Goal: Task Accomplishment & Management: Complete application form

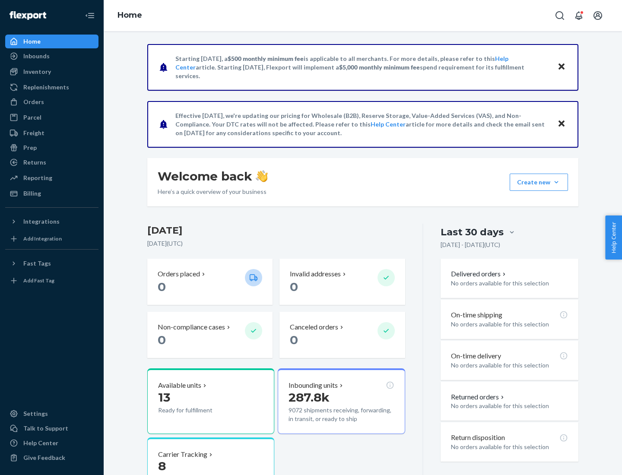
click at [556, 182] on button "Create new Create new inbound Create new order Create new product" at bounding box center [539, 182] width 58 height 17
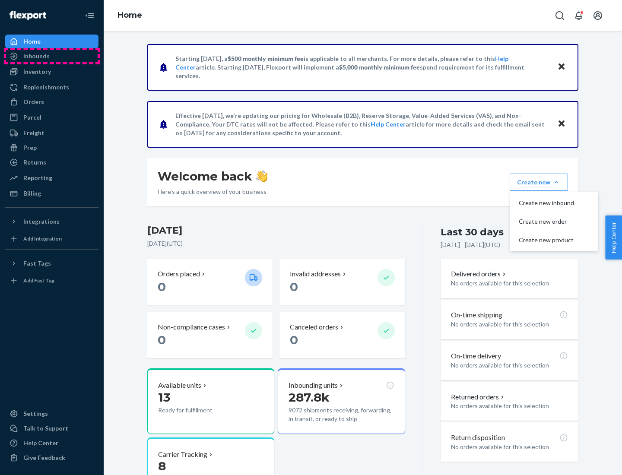
click at [52, 56] on div "Inbounds" at bounding box center [52, 56] width 92 height 12
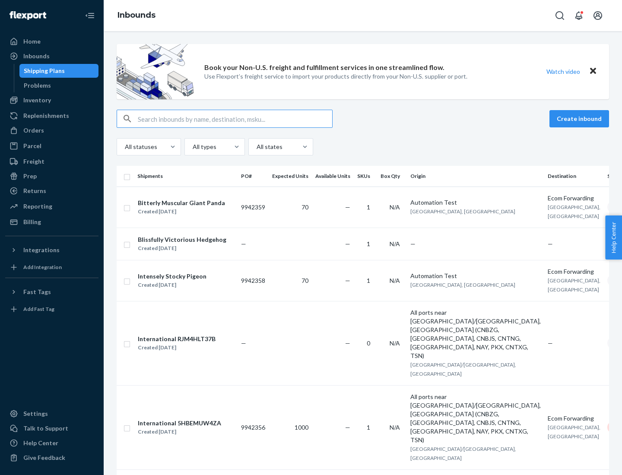
click at [581, 119] on button "Create inbound" at bounding box center [579, 118] width 60 height 17
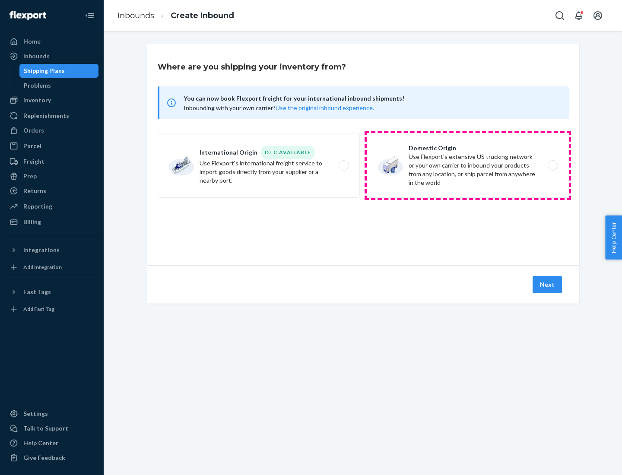
click at [468, 165] on label "Domestic Origin Use Flexport’s extensive US trucking network or your own carrie…" at bounding box center [468, 165] width 202 height 65
click at [552, 165] on input "Domestic Origin Use Flexport’s extensive US trucking network or your own carrie…" at bounding box center [555, 166] width 6 height 6
radio input "true"
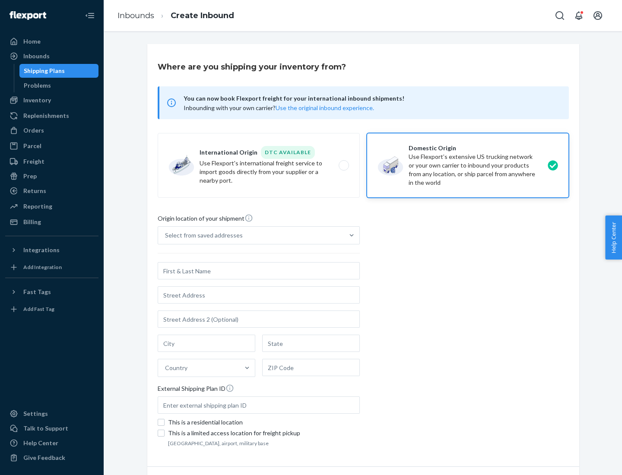
click at [251, 235] on div "Select from saved addresses" at bounding box center [251, 235] width 186 height 17
click at [166, 235] on input "Select from saved addresses" at bounding box center [165, 235] width 1 height 9
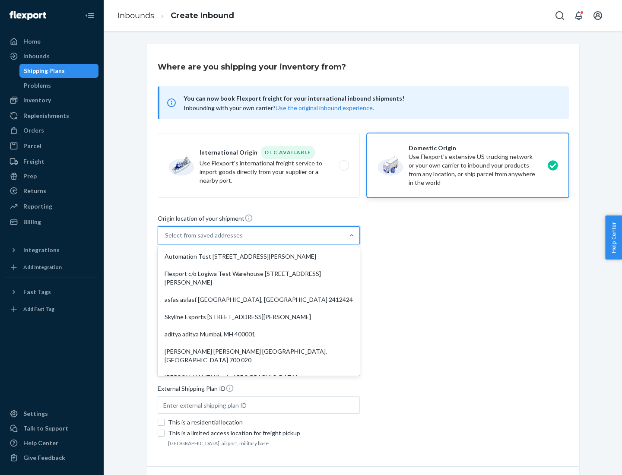
scroll to position [3, 0]
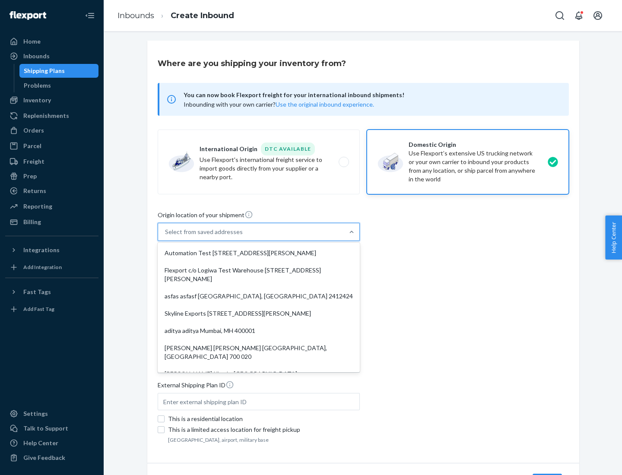
click at [259, 253] on div "Automation Test [STREET_ADDRESS][PERSON_NAME]" at bounding box center [258, 252] width 199 height 17
click at [166, 236] on input "option Automation Test [STREET_ADDRESS][PERSON_NAME]. 9 results available. Use …" at bounding box center [165, 232] width 1 height 9
type input "Automation Test"
type input "9th Floor"
type input "[GEOGRAPHIC_DATA]"
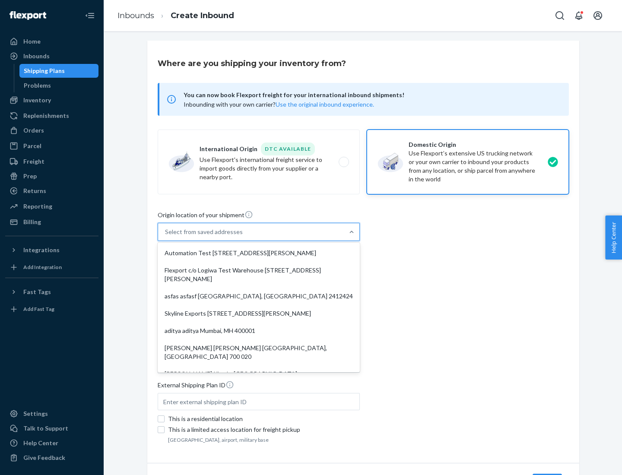
type input "CA"
type input "94104"
type input "[STREET_ADDRESS][PERSON_NAME]"
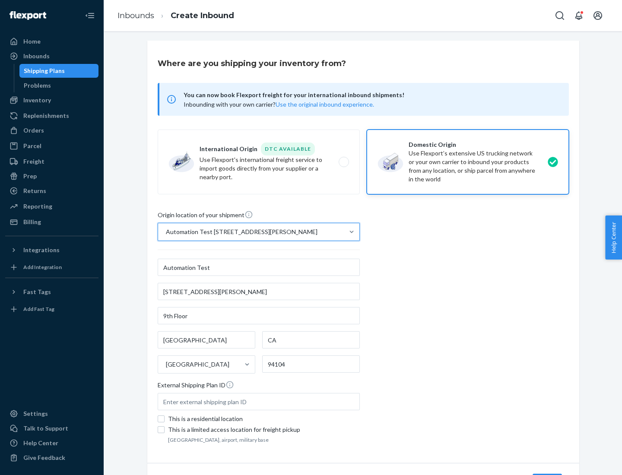
scroll to position [51, 0]
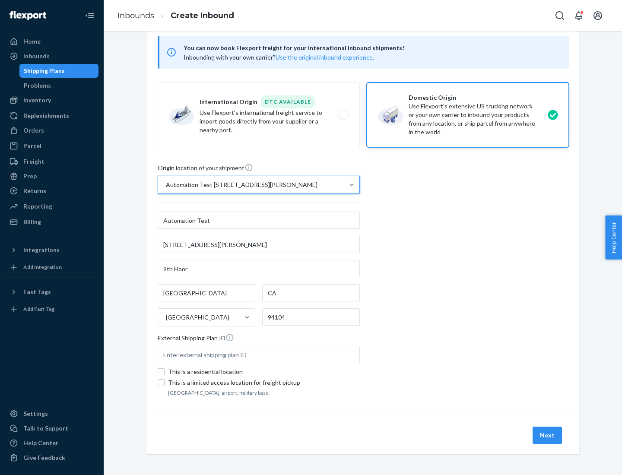
click at [548, 435] on button "Next" at bounding box center [547, 435] width 29 height 17
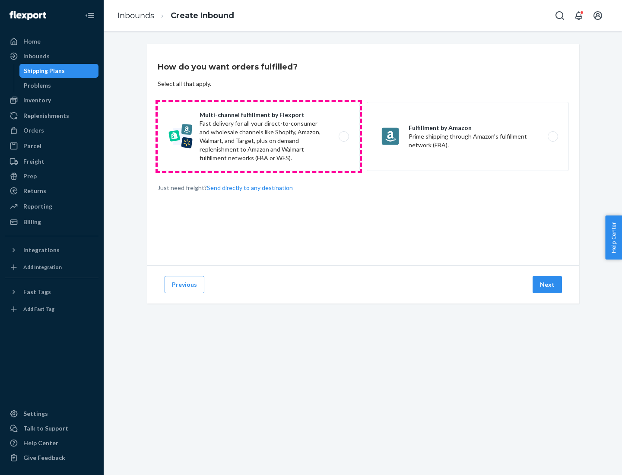
click at [259, 136] on label "Multi-channel fulfillment by Flexport Fast delivery for all your direct-to-cons…" at bounding box center [259, 136] width 202 height 69
click at [343, 136] on input "Multi-channel fulfillment by Flexport Fast delivery for all your direct-to-cons…" at bounding box center [346, 137] width 6 height 6
radio input "true"
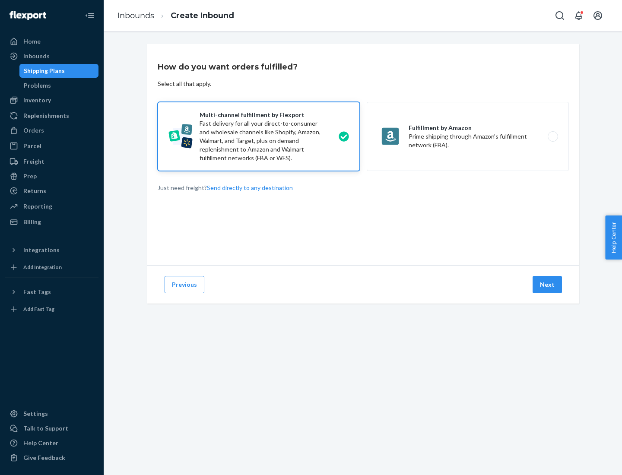
click at [548, 285] on button "Next" at bounding box center [547, 284] width 29 height 17
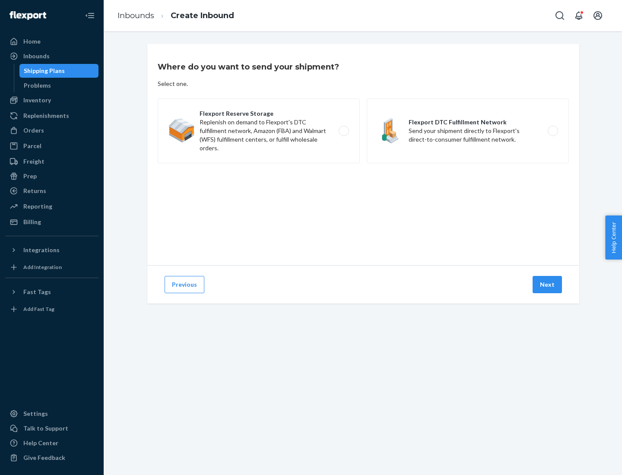
click at [468, 131] on label "Flexport DTC Fulfillment Network Send your shipment directly to Flexport's dire…" at bounding box center [468, 130] width 202 height 65
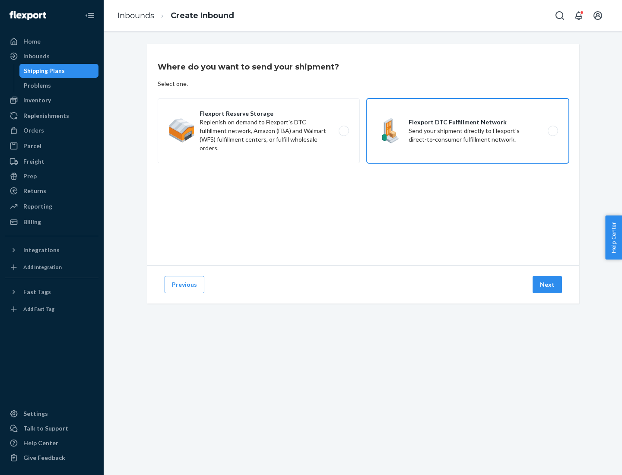
click at [552, 131] on input "Flexport DTC Fulfillment Network Send your shipment directly to Flexport's dire…" at bounding box center [555, 131] width 6 height 6
radio input "true"
click at [548, 285] on button "Next" at bounding box center [547, 284] width 29 height 17
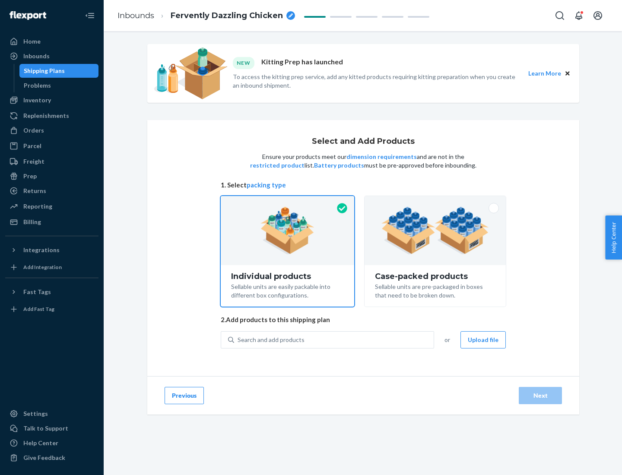
click at [435, 231] on img at bounding box center [435, 231] width 108 height 48
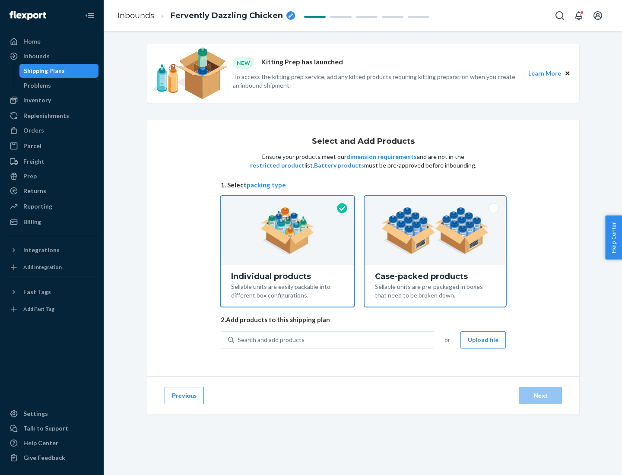
click at [435, 202] on input "Case-packed products Sellable units are pre-packaged in boxes that need to be b…" at bounding box center [435, 199] width 6 height 6
radio input "true"
radio input "false"
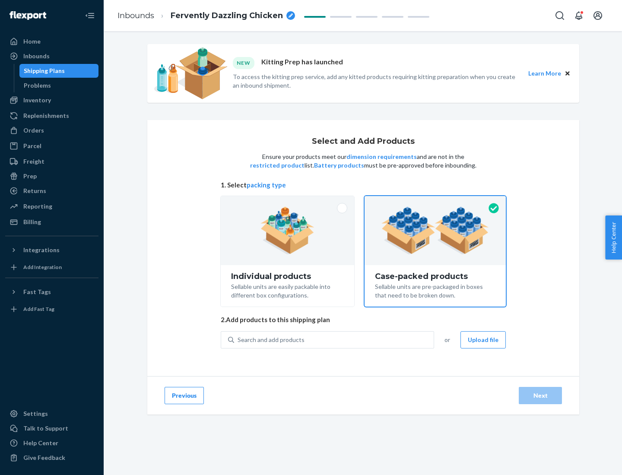
click at [334, 340] on div "Search and add products" at bounding box center [334, 340] width 200 height 16
click at [238, 340] on input "Search and add products" at bounding box center [238, 340] width 1 height 9
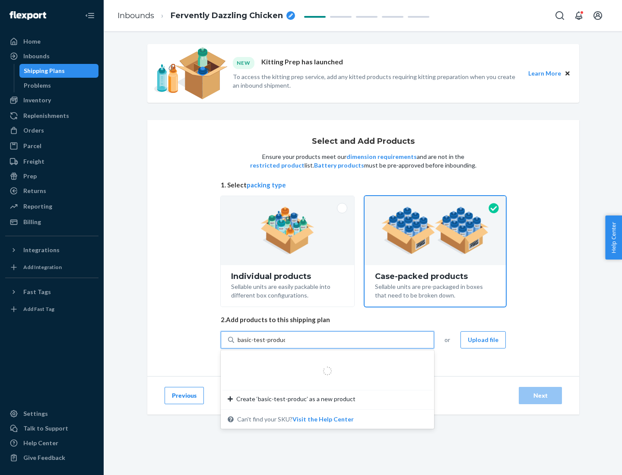
type input "basic-test-product-1"
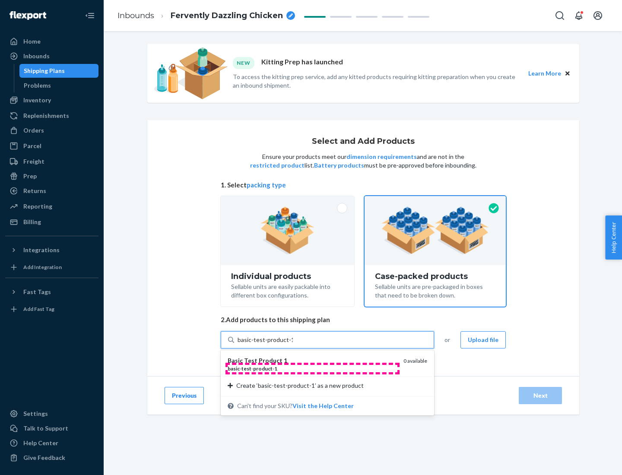
click at [312, 368] on div "basic - test - product - 1" at bounding box center [312, 368] width 169 height 7
click at [293, 344] on input "basic-test-product-1" at bounding box center [265, 340] width 55 height 9
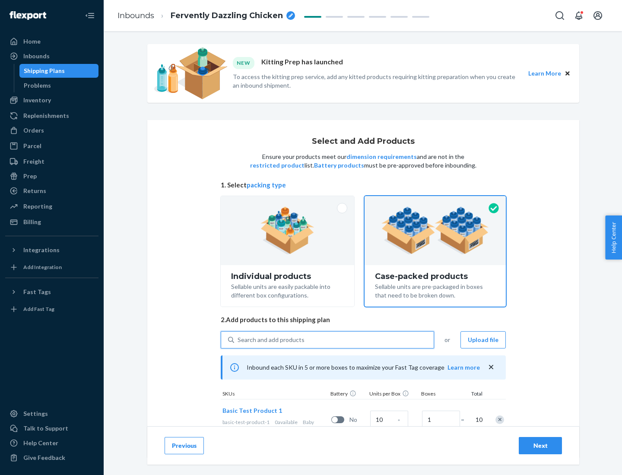
scroll to position [31, 0]
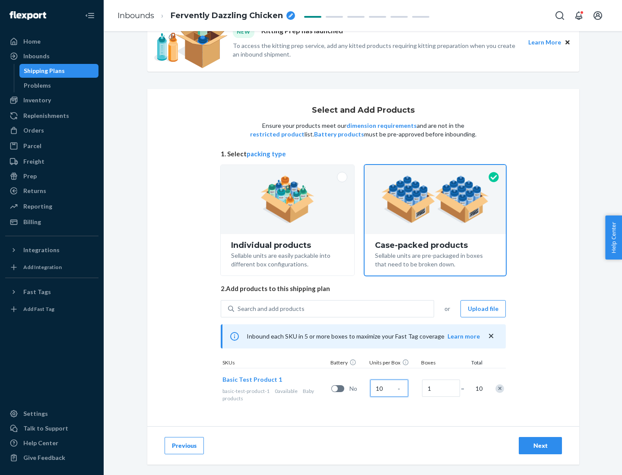
type input "10"
type input "7"
click at [540, 446] on div "Next" at bounding box center [540, 445] width 29 height 9
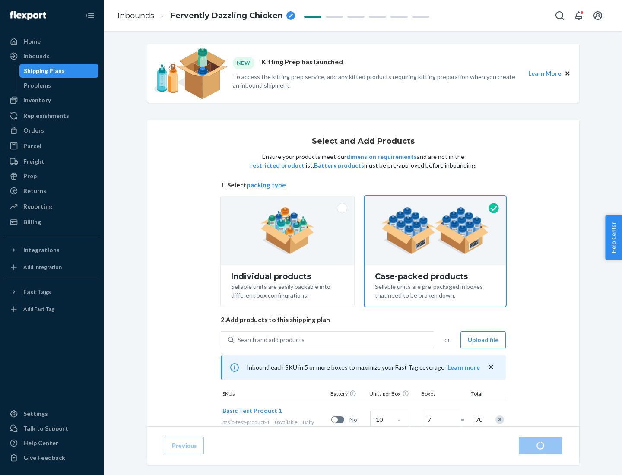
radio input "true"
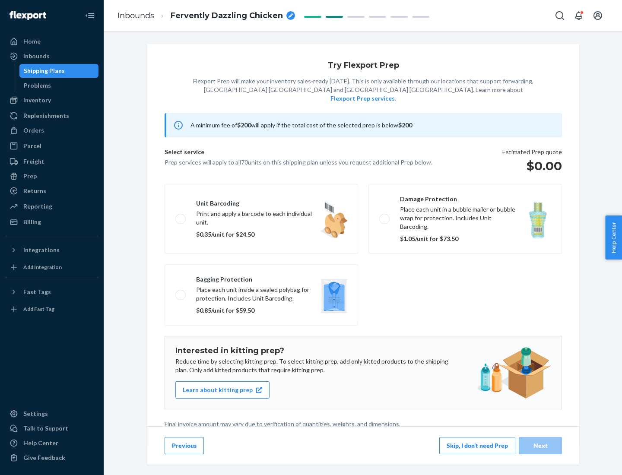
scroll to position [2, 0]
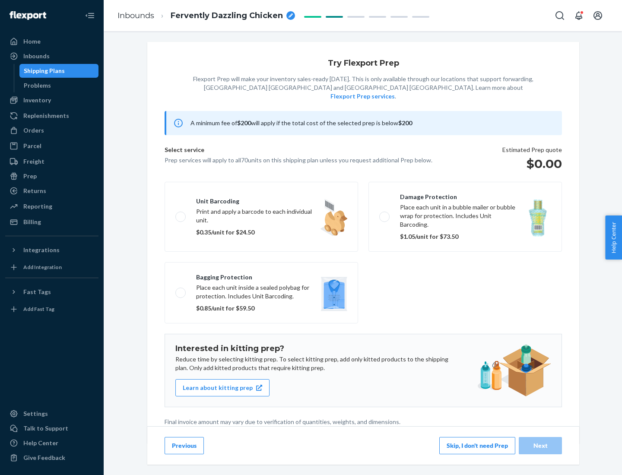
click at [477, 445] on button "Skip, I don't need Prep" at bounding box center [477, 445] width 76 height 17
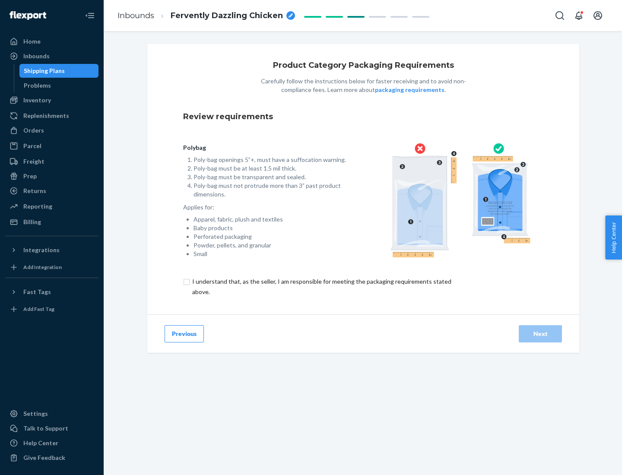
click at [321, 286] on input "checkbox" at bounding box center [326, 286] width 287 height 21
checkbox input "true"
click at [540, 333] on div "Next" at bounding box center [540, 334] width 29 height 9
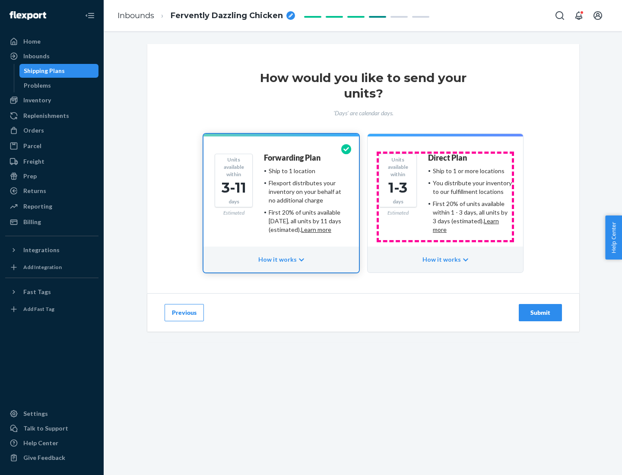
click at [445, 197] on ul "Ship to 1 or more locations You distribute your inventory to our fulfillment lo…" at bounding box center [470, 200] width 84 height 67
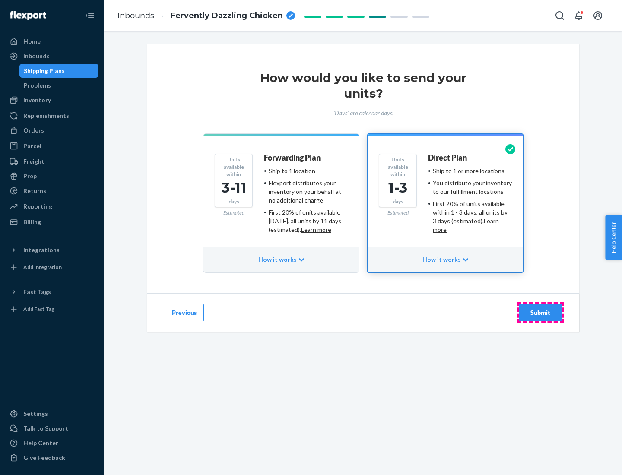
click at [540, 313] on div "Submit" at bounding box center [540, 312] width 29 height 9
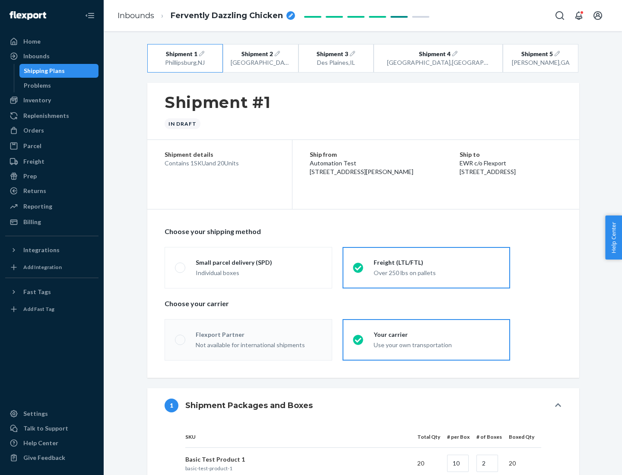
radio input "true"
radio input "false"
radio input "true"
radio input "false"
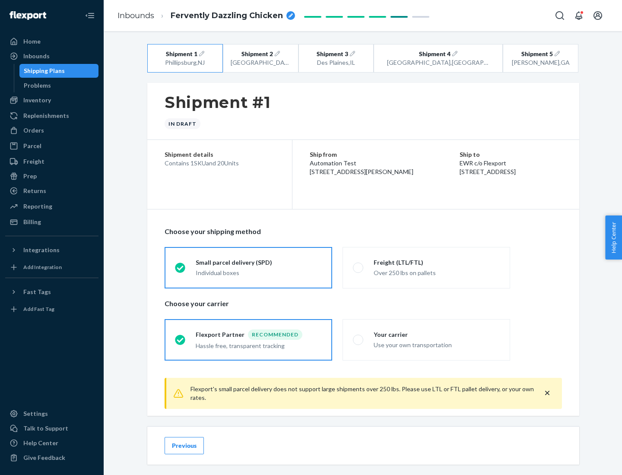
scroll to position [10, 0]
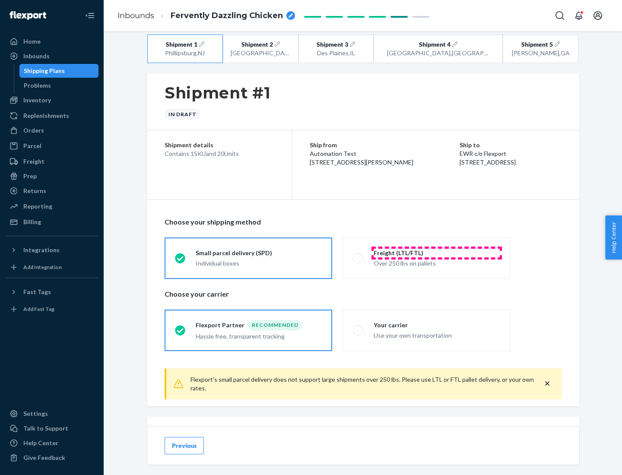
click at [437, 253] on div "Freight (LTL/FTL)" at bounding box center [437, 253] width 126 height 9
click at [359, 255] on input "Freight (LTL/FTL) Over 250 lbs on pallets" at bounding box center [356, 258] width 6 height 6
radio input "true"
radio input "false"
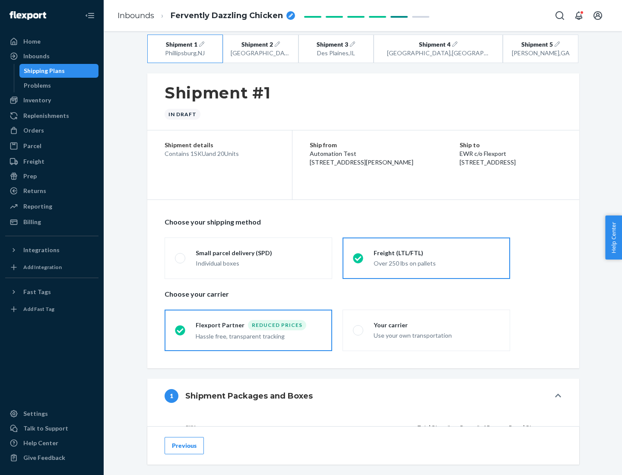
scroll to position [82, 0]
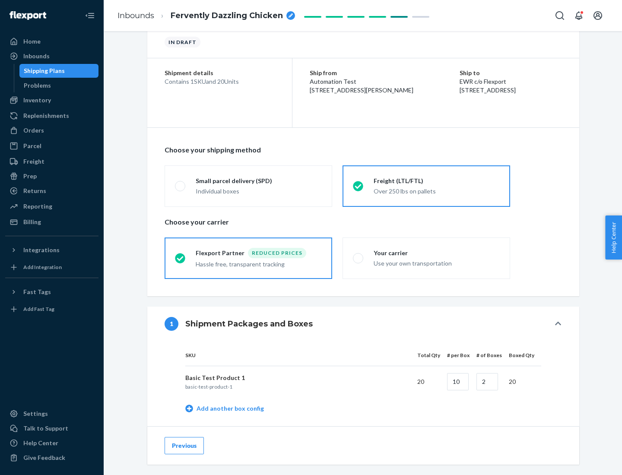
click at [437, 253] on div "Your carrier" at bounding box center [437, 253] width 126 height 9
click at [359, 255] on input "Your carrier Use your own transportation" at bounding box center [356, 258] width 6 height 6
radio input "true"
radio input "false"
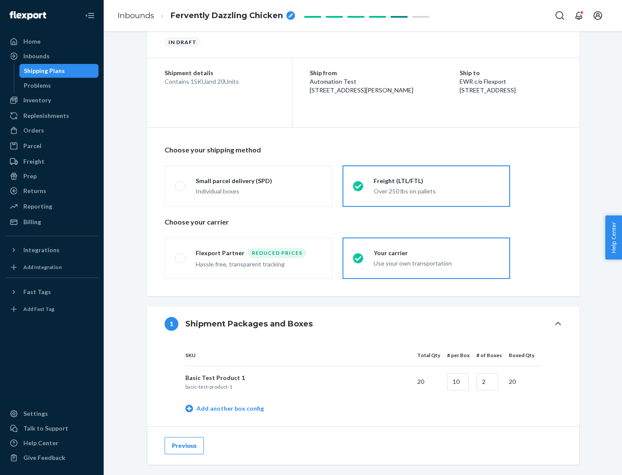
scroll to position [273, 0]
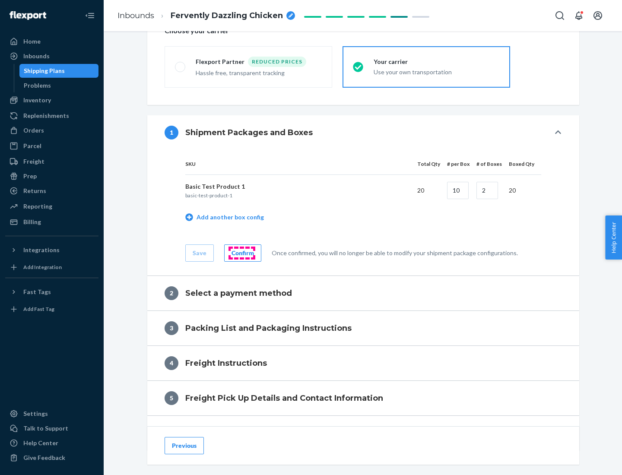
click at [241, 253] on div "Confirm" at bounding box center [243, 253] width 22 height 9
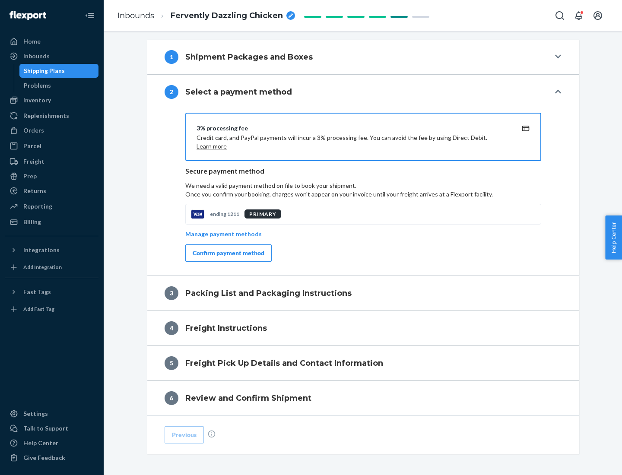
click at [228, 253] on div "Confirm payment method" at bounding box center [229, 253] width 72 height 9
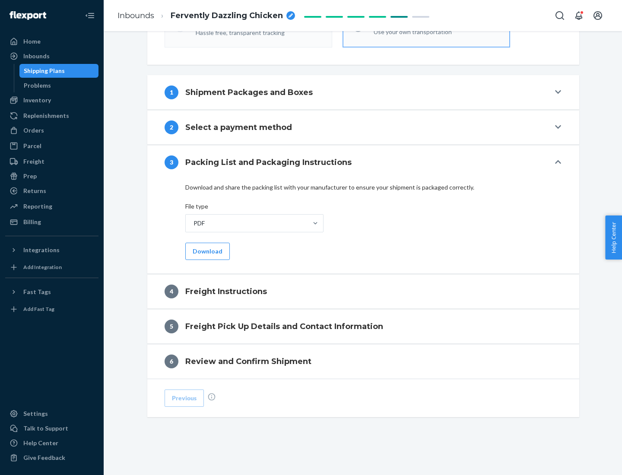
scroll to position [311, 0]
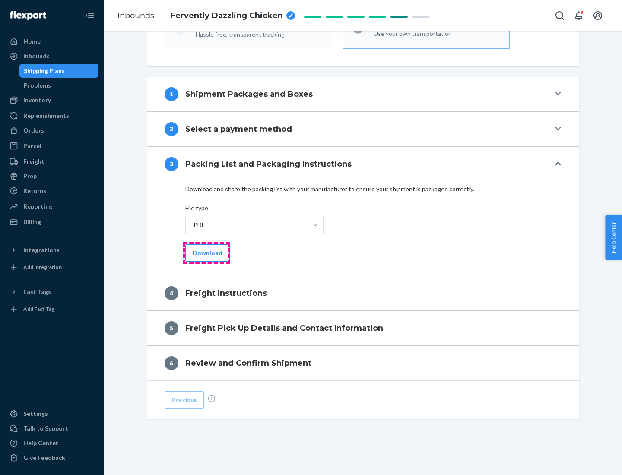
click at [206, 253] on button "Download" at bounding box center [207, 252] width 44 height 17
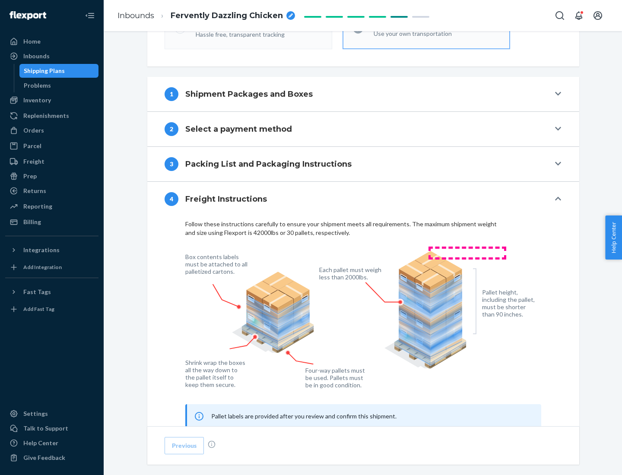
scroll to position [522, 0]
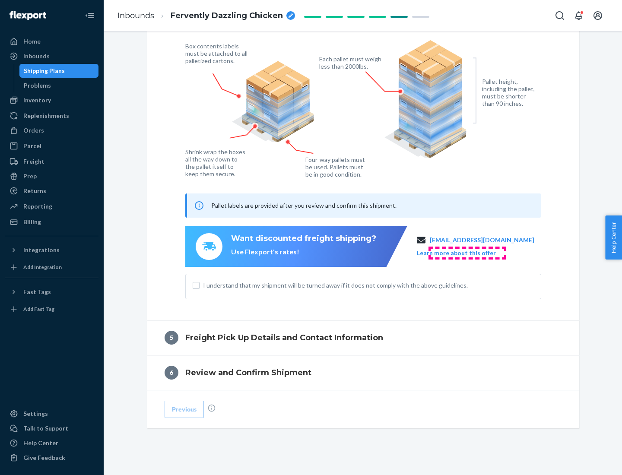
click at [467, 253] on button "Learn more about this offer" at bounding box center [456, 253] width 79 height 9
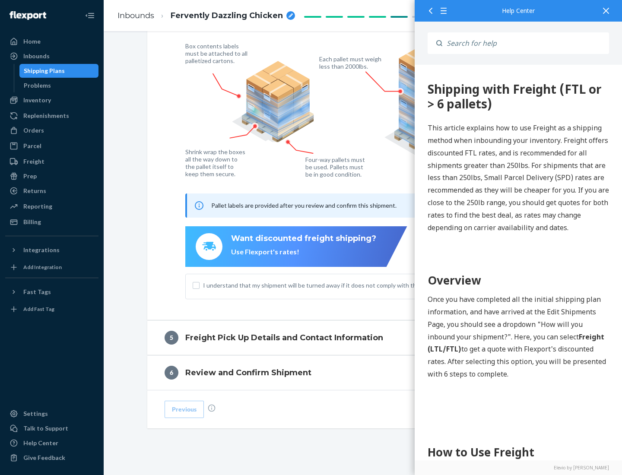
scroll to position [0, 0]
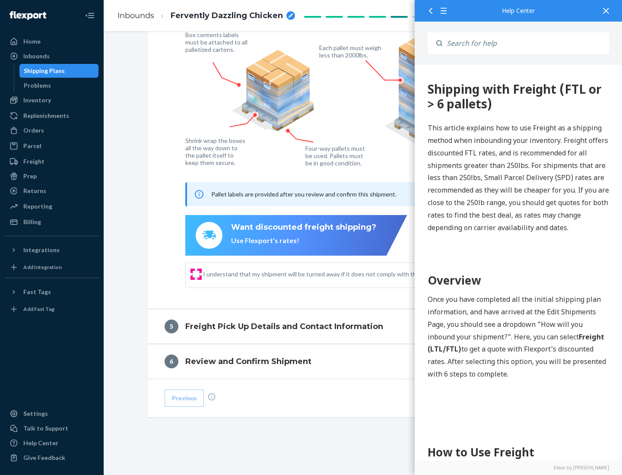
click at [196, 274] on input "I understand that my shipment will be turned away if it does not comply with th…" at bounding box center [196, 274] width 7 height 7
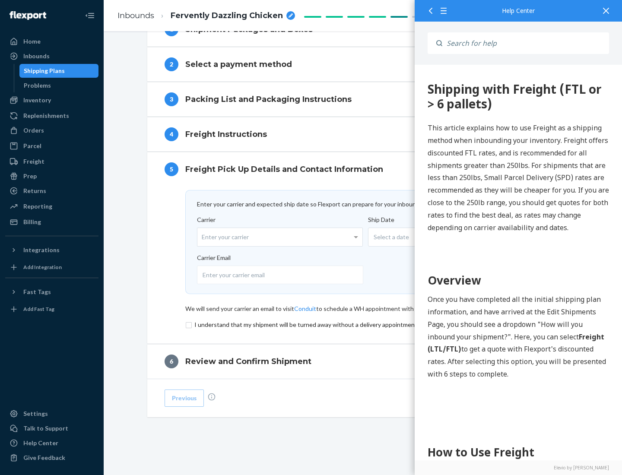
scroll to position [376, 0]
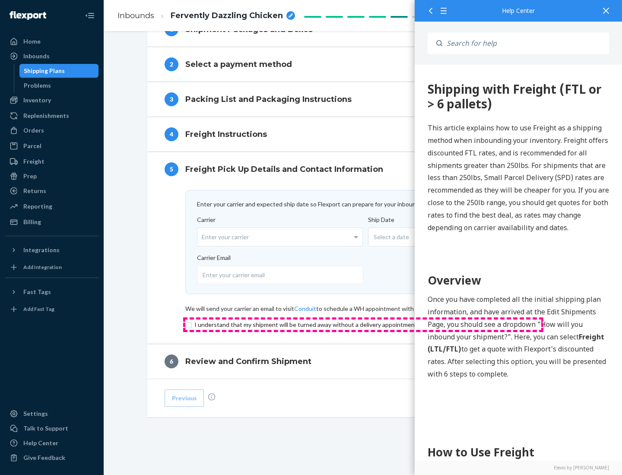
click at [363, 324] on input "checkbox" at bounding box center [363, 325] width 356 height 10
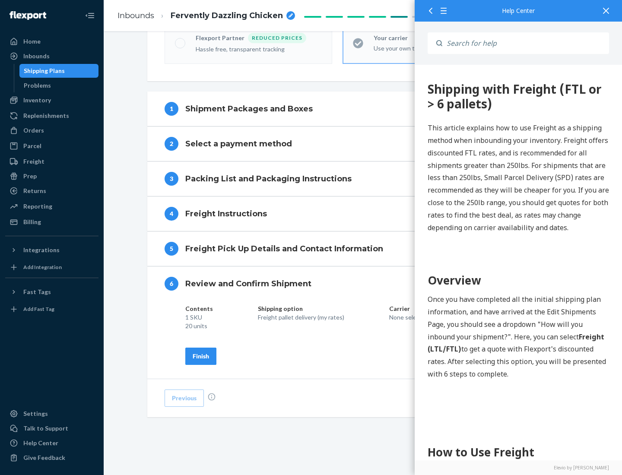
scroll to position [297, 0]
click at [201, 356] on div "Finish" at bounding box center [201, 356] width 16 height 9
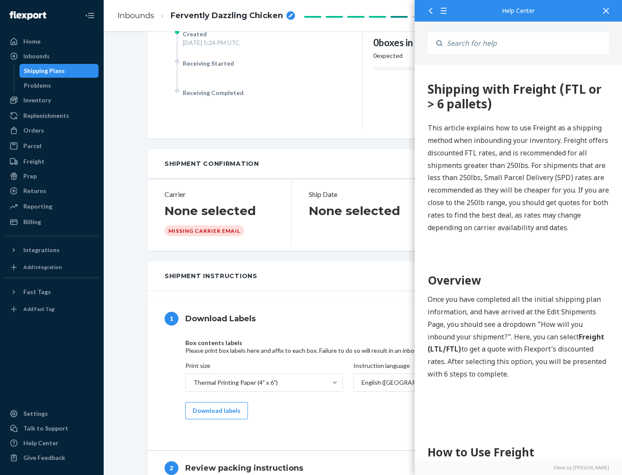
scroll to position [0, 0]
